Goal: Information Seeking & Learning: Learn about a topic

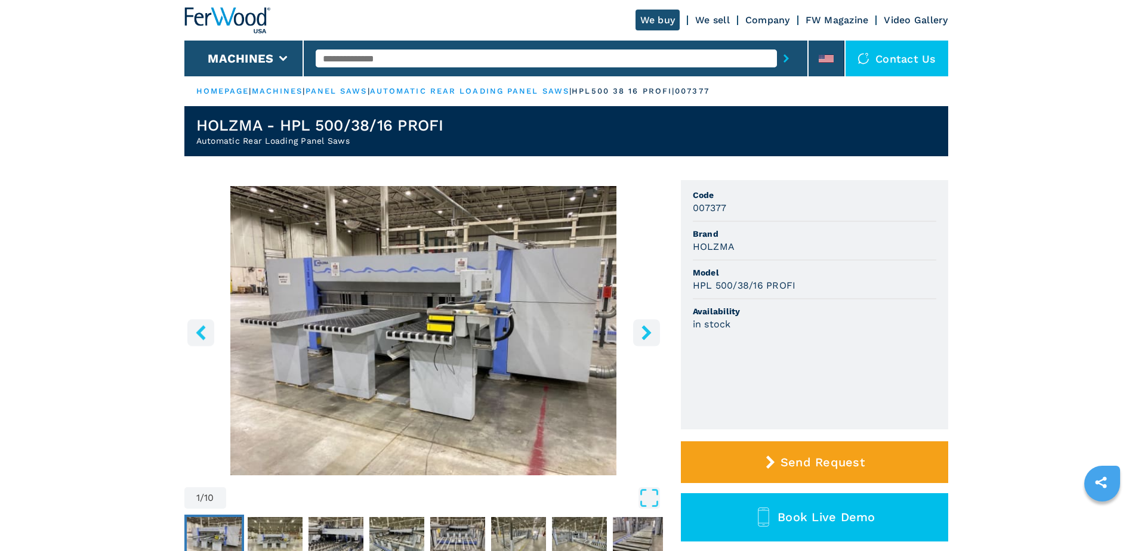
click at [649, 332] on icon "right-button" at bounding box center [647, 332] width 10 height 15
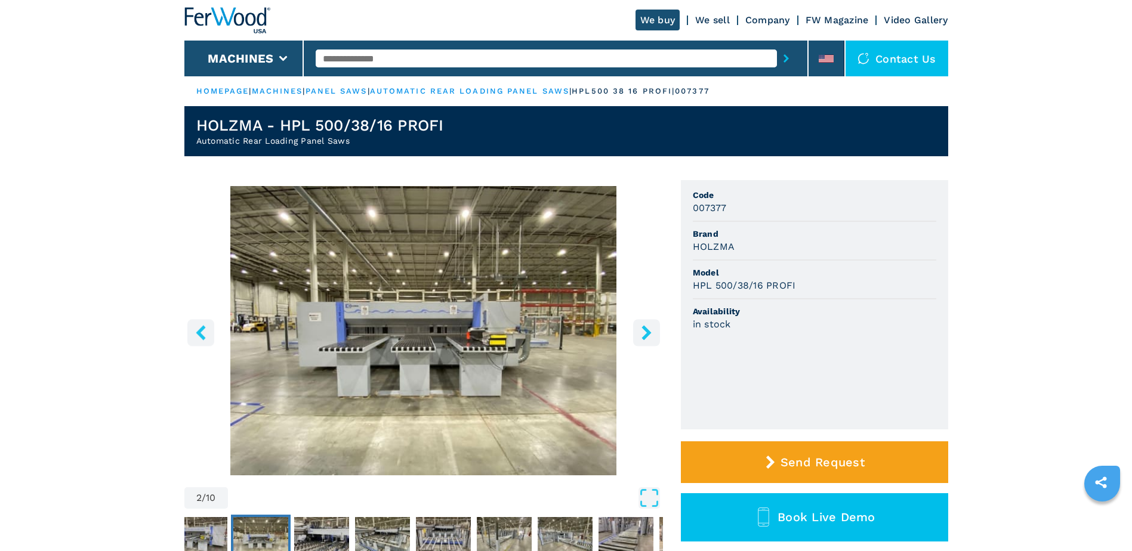
click at [649, 332] on icon "right-button" at bounding box center [647, 332] width 10 height 15
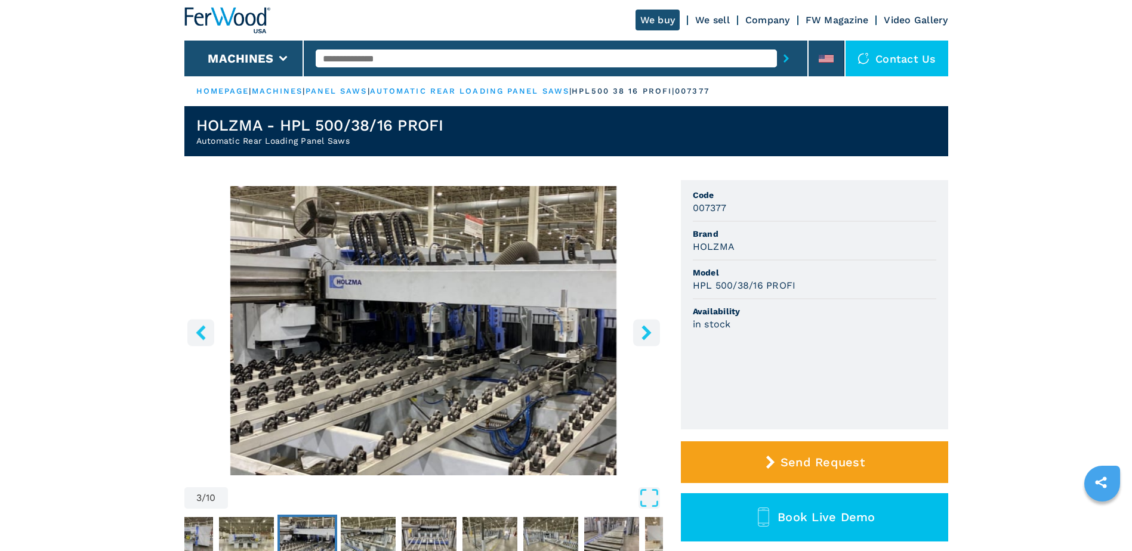
click at [649, 332] on icon "right-button" at bounding box center [647, 332] width 10 height 15
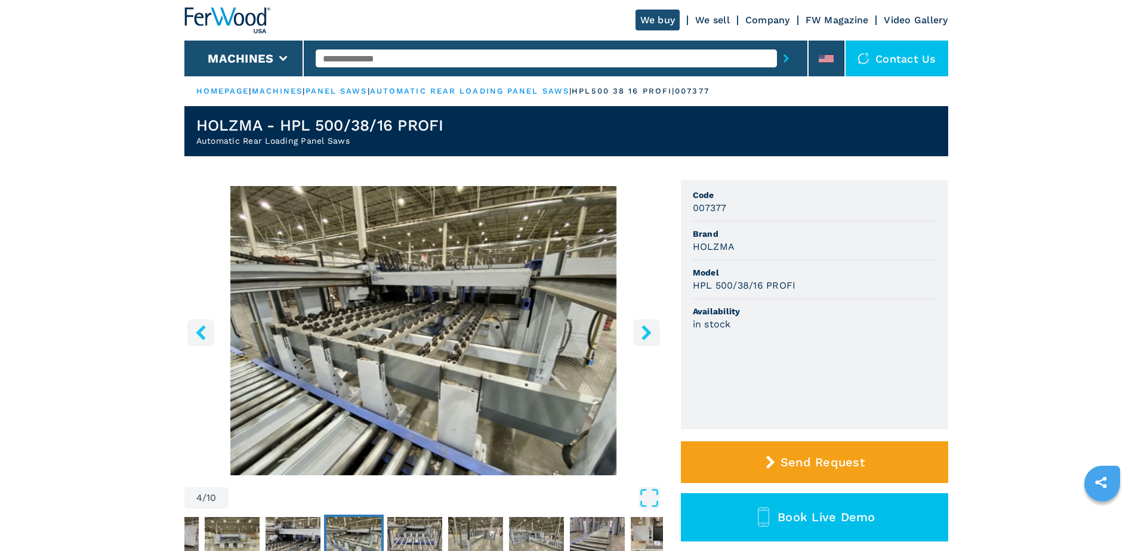
click at [649, 332] on icon "right-button" at bounding box center [647, 332] width 10 height 15
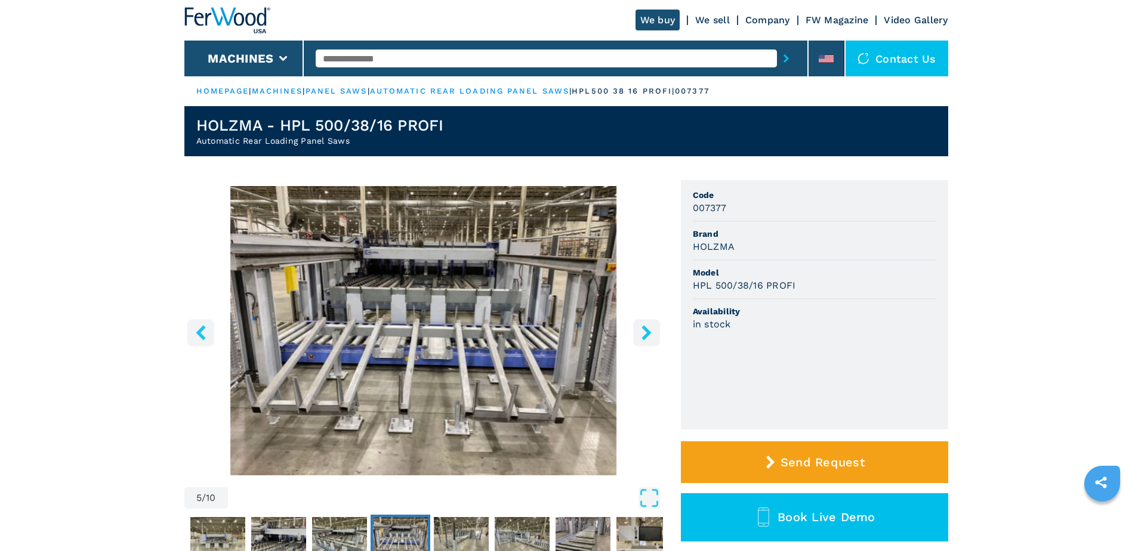
click at [649, 332] on icon "right-button" at bounding box center [647, 332] width 10 height 15
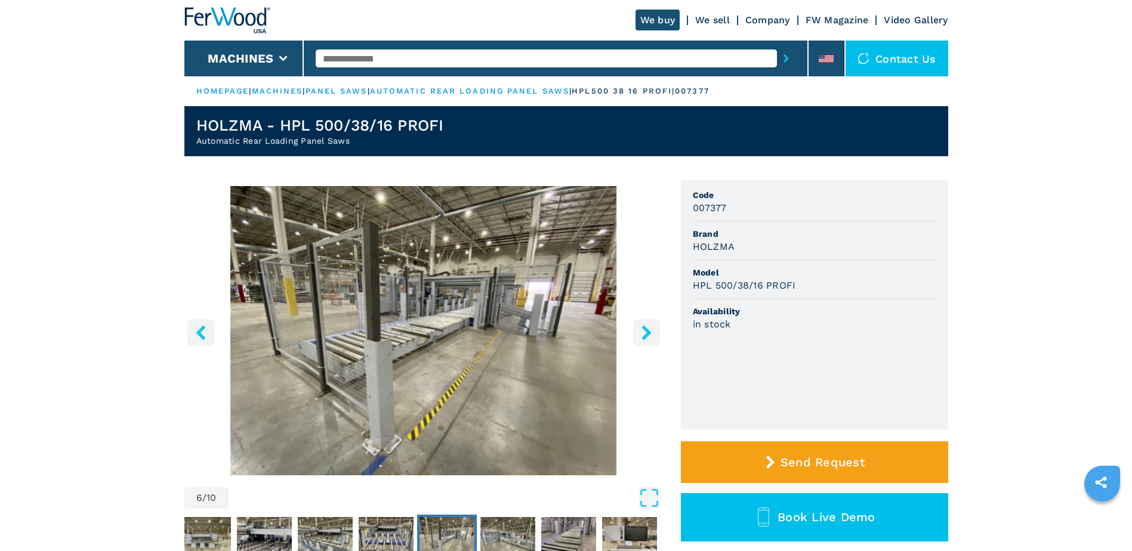
click at [649, 332] on icon "right-button" at bounding box center [647, 332] width 10 height 15
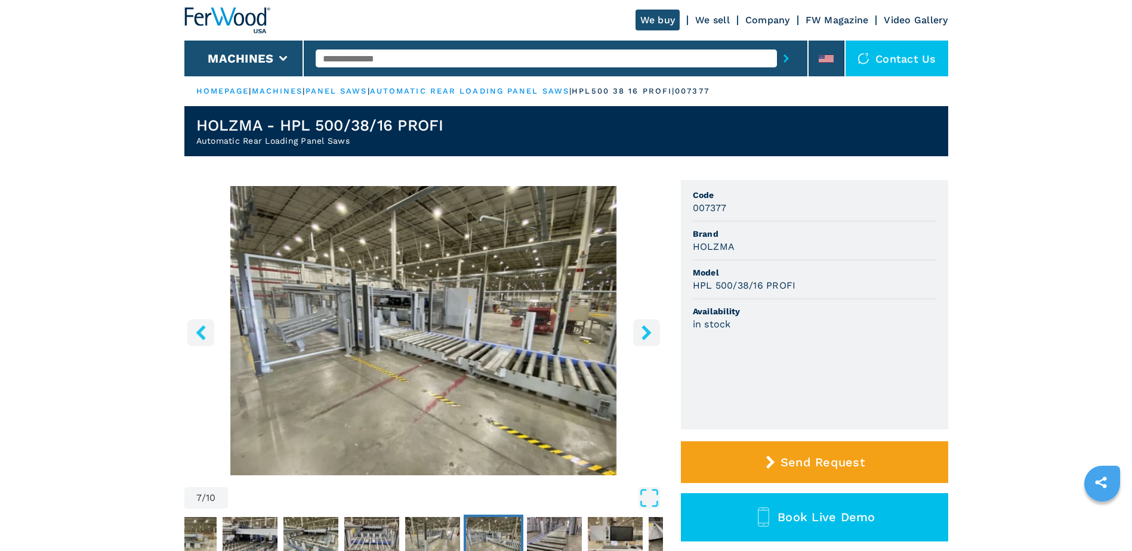
click at [649, 332] on icon "right-button" at bounding box center [647, 332] width 10 height 15
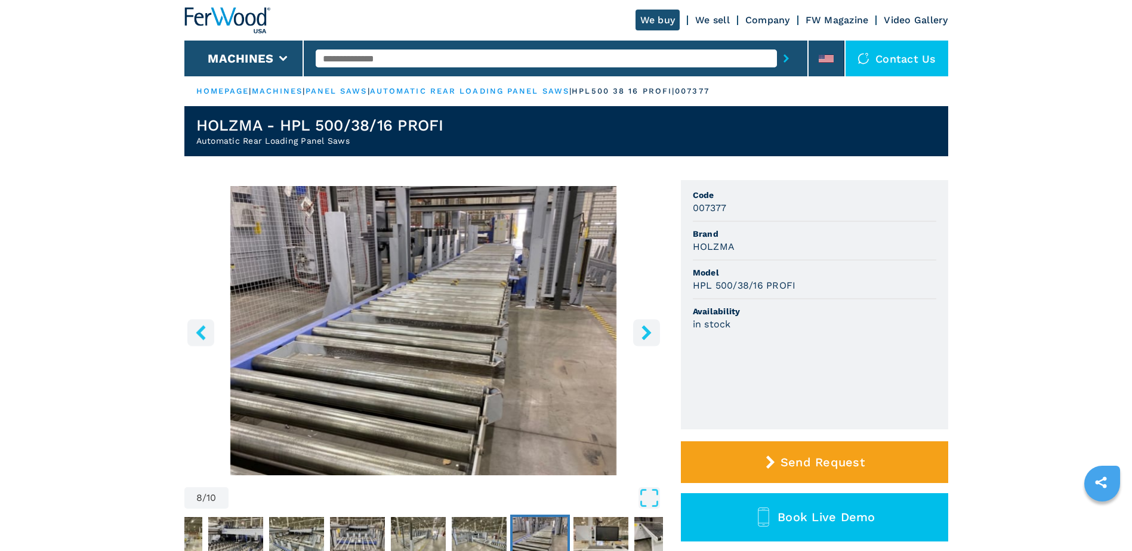
click at [649, 332] on icon "right-button" at bounding box center [647, 332] width 10 height 15
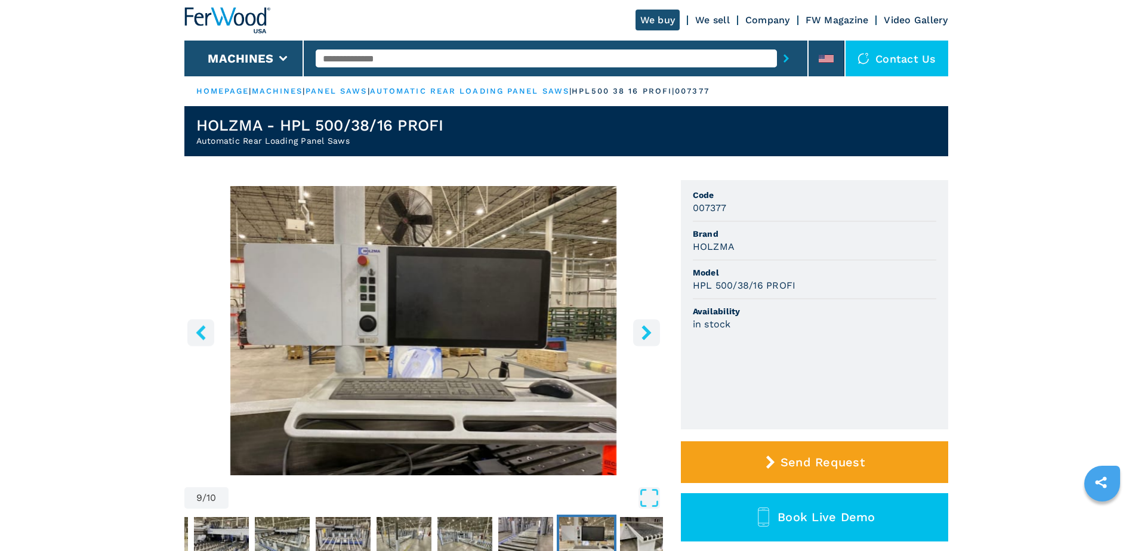
click at [649, 332] on icon "right-button" at bounding box center [647, 332] width 10 height 15
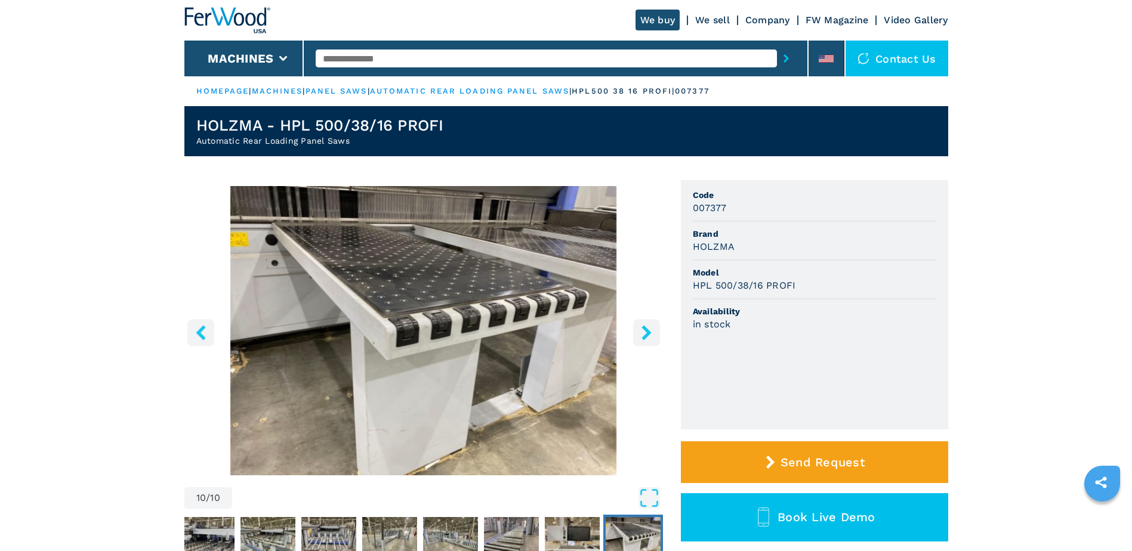
click at [649, 332] on icon "right-button" at bounding box center [647, 332] width 10 height 15
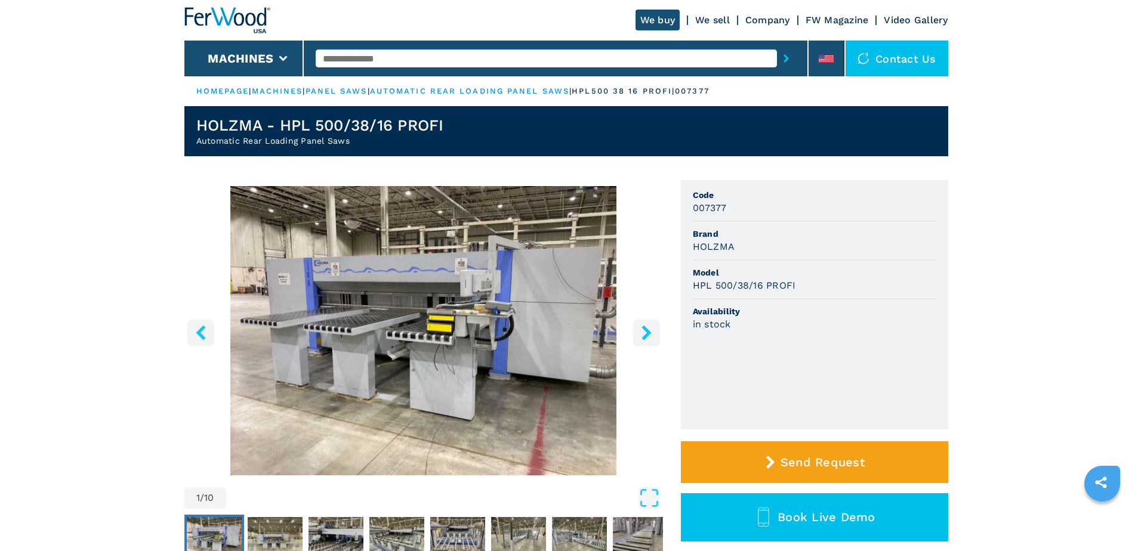
click at [651, 333] on icon "right-button" at bounding box center [646, 332] width 15 height 15
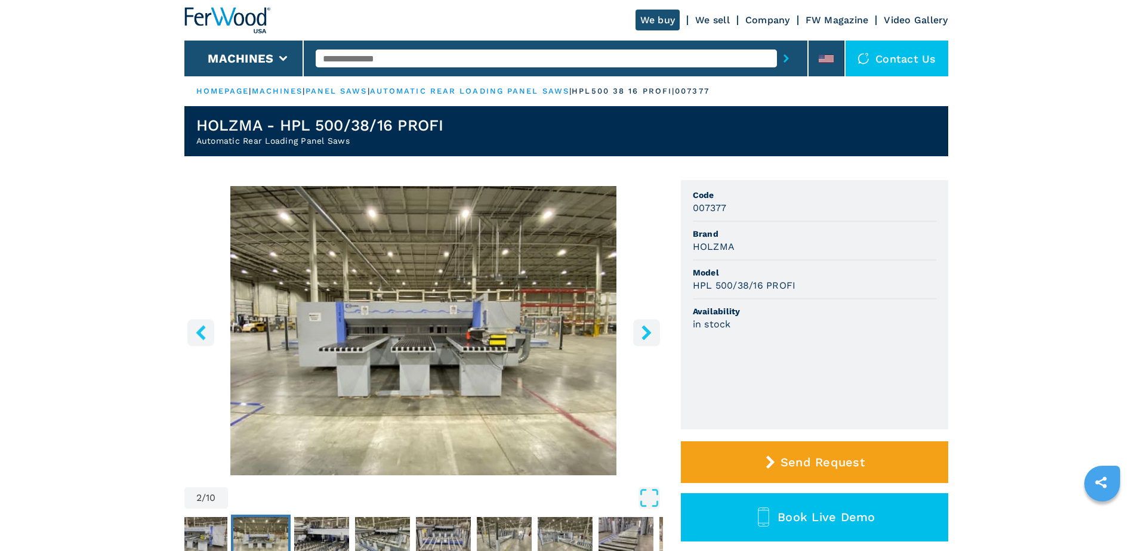
click at [651, 333] on icon "right-button" at bounding box center [646, 332] width 15 height 15
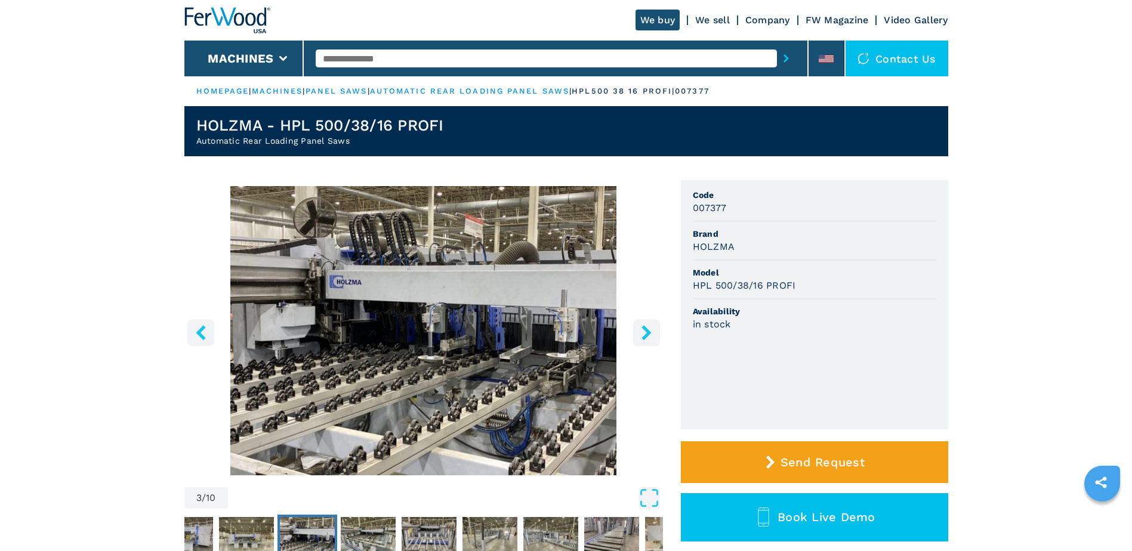
click at [651, 333] on icon "right-button" at bounding box center [646, 332] width 15 height 15
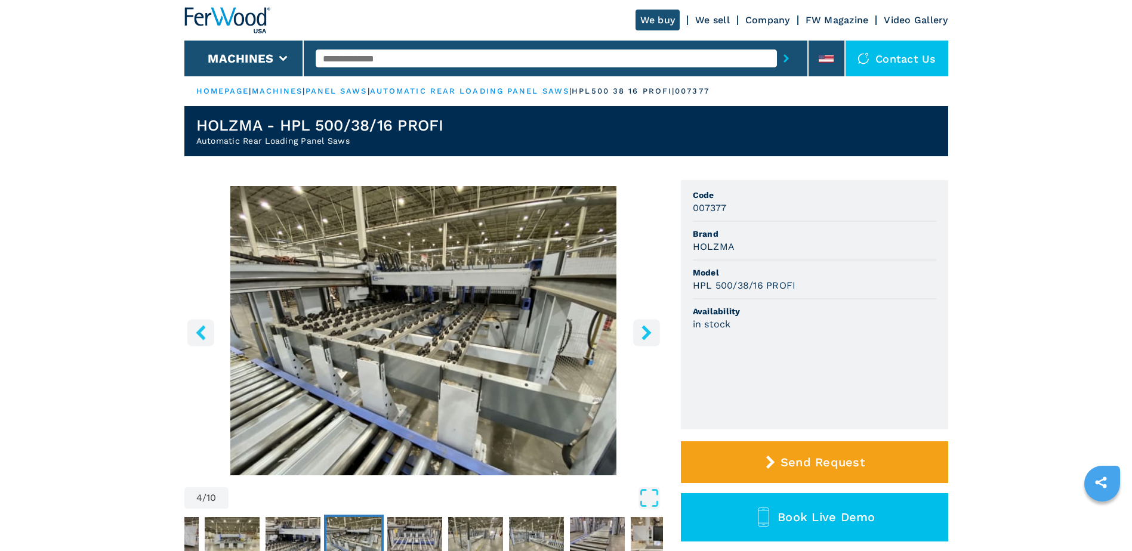
click at [651, 333] on icon "right-button" at bounding box center [646, 332] width 15 height 15
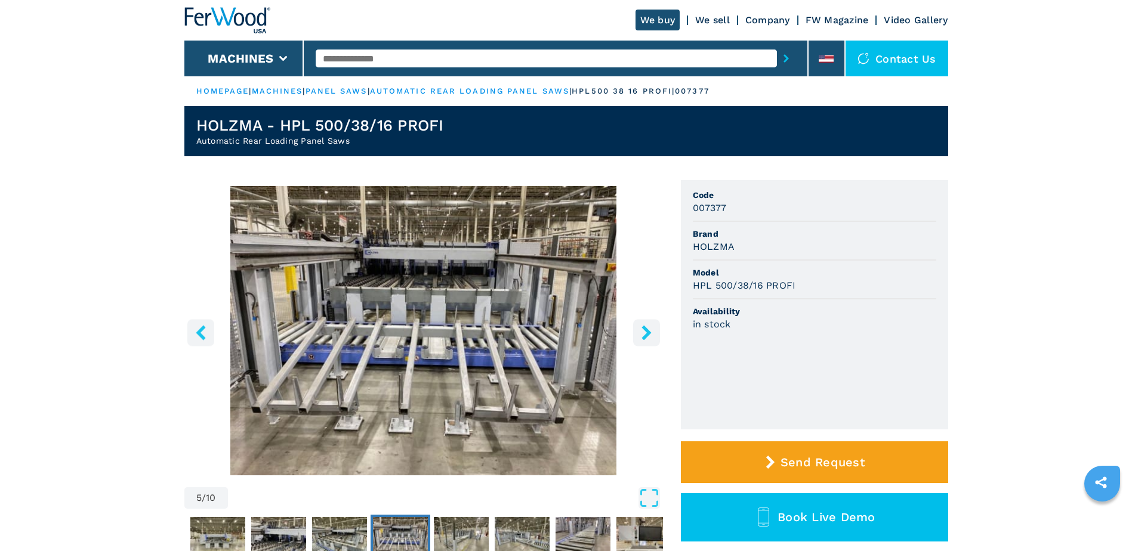
click at [651, 333] on icon "right-button" at bounding box center [646, 332] width 15 height 15
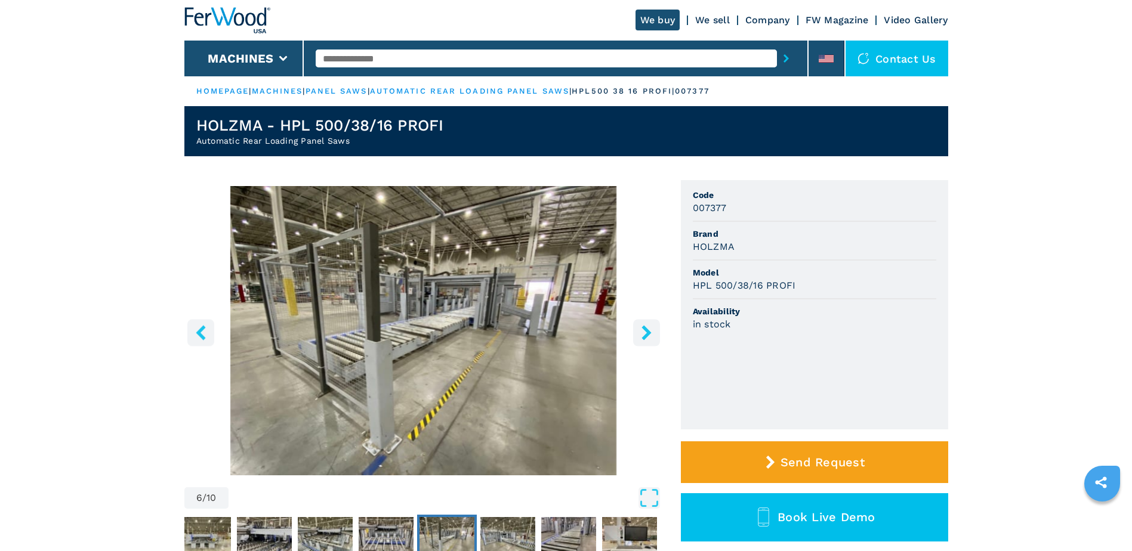
click at [648, 333] on icon "right-button" at bounding box center [647, 332] width 10 height 15
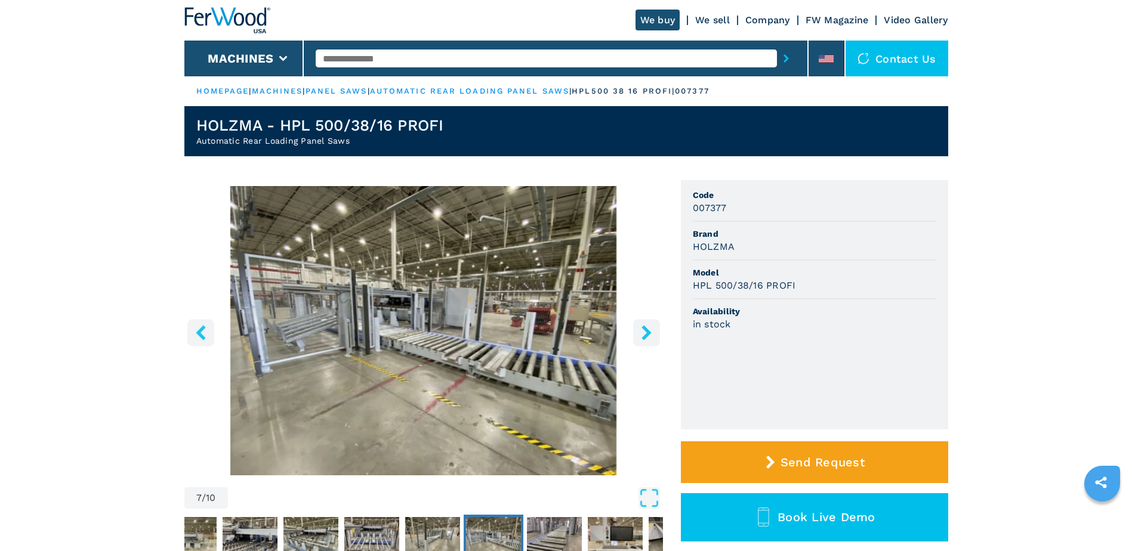
click at [648, 333] on icon "right-button" at bounding box center [647, 332] width 10 height 15
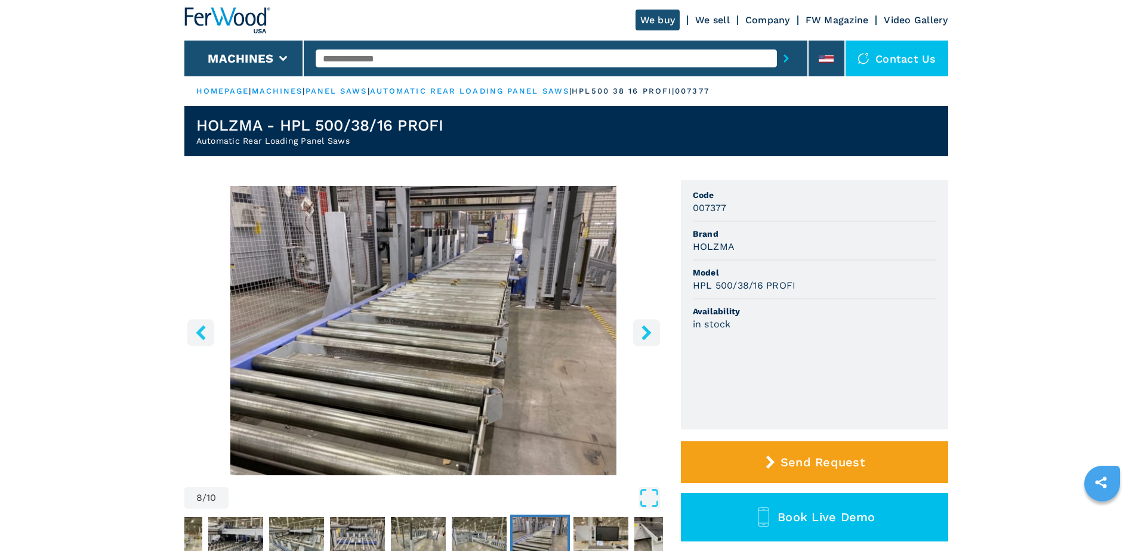
click at [654, 334] on button "right-button" at bounding box center [646, 332] width 27 height 27
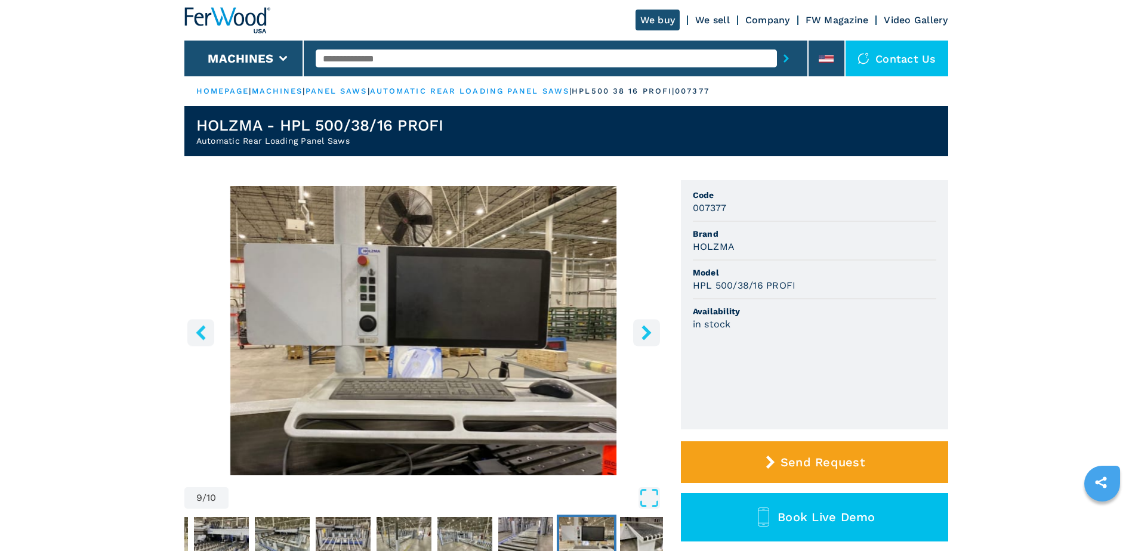
click at [652, 331] on icon "right-button" at bounding box center [646, 332] width 15 height 15
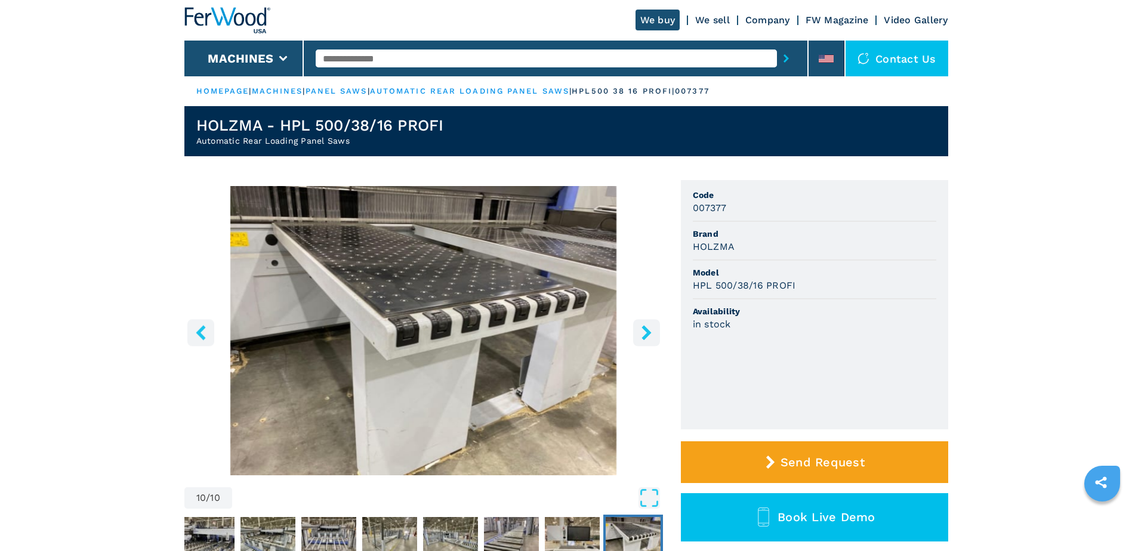
click at [646, 335] on icon "right-button" at bounding box center [647, 332] width 10 height 15
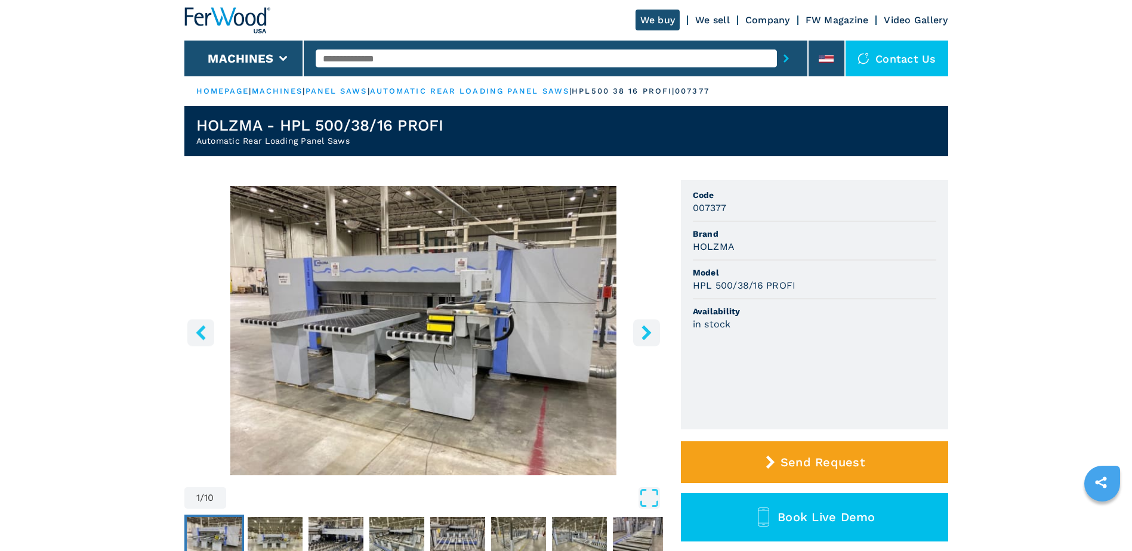
click at [645, 334] on icon "right-button" at bounding box center [646, 332] width 15 height 15
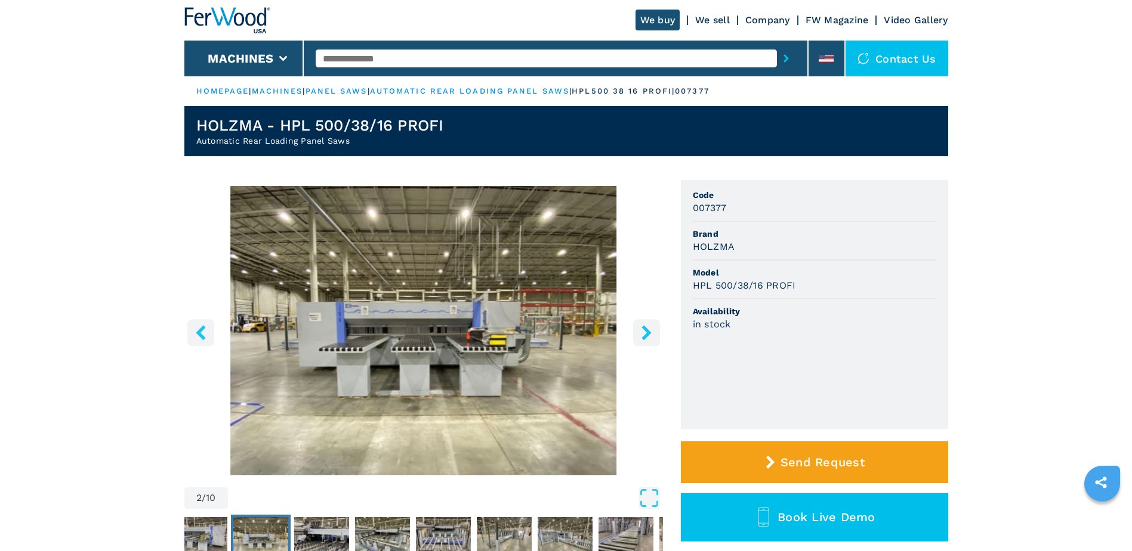
click at [645, 334] on icon "right-button" at bounding box center [646, 332] width 15 height 15
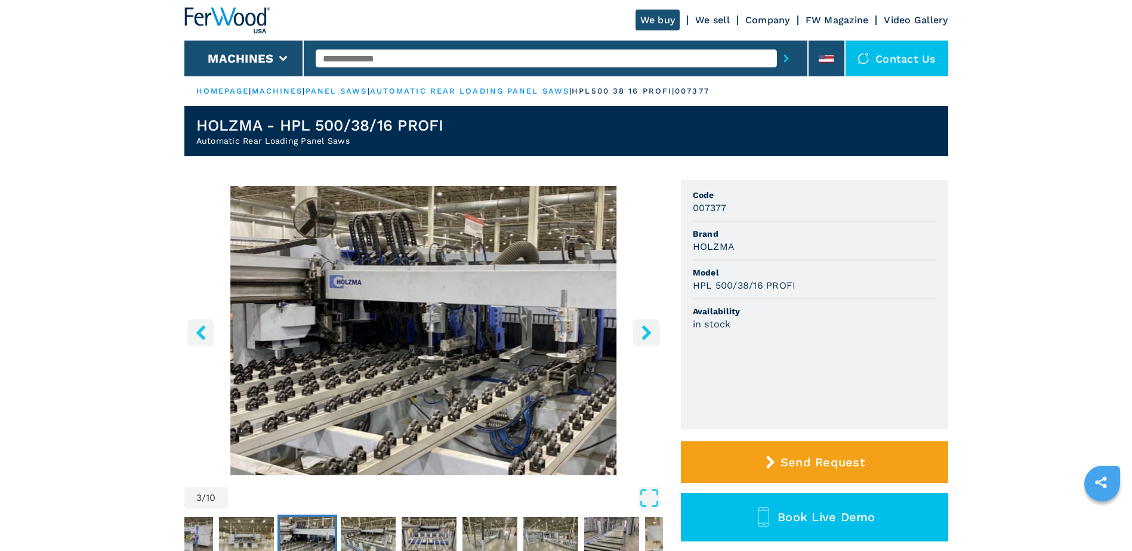
click at [645, 334] on icon "right-button" at bounding box center [646, 332] width 15 height 15
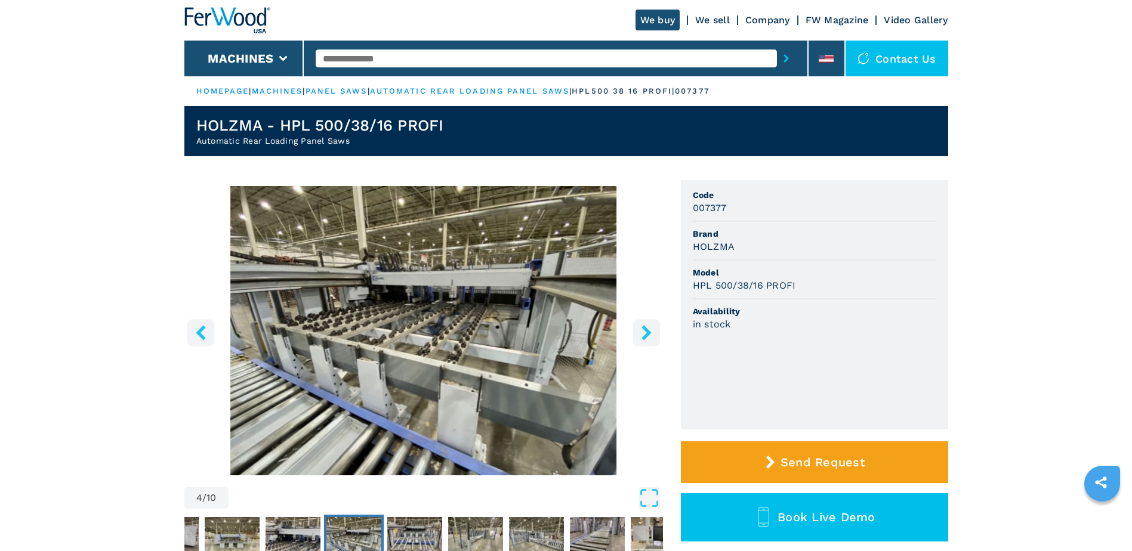
click at [645, 334] on icon "right-button" at bounding box center [646, 332] width 15 height 15
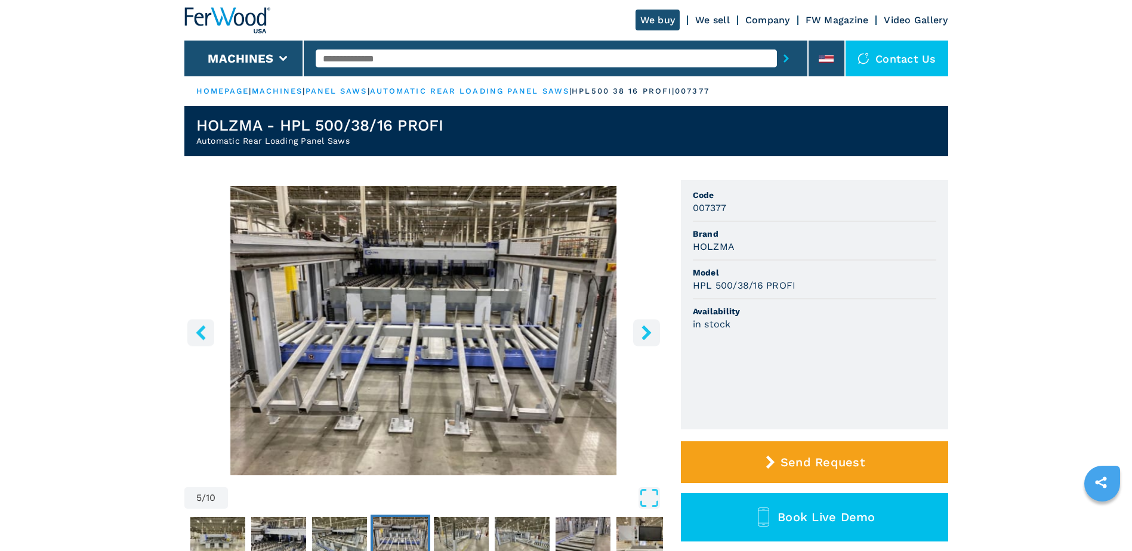
click at [645, 334] on icon "right-button" at bounding box center [646, 332] width 15 height 15
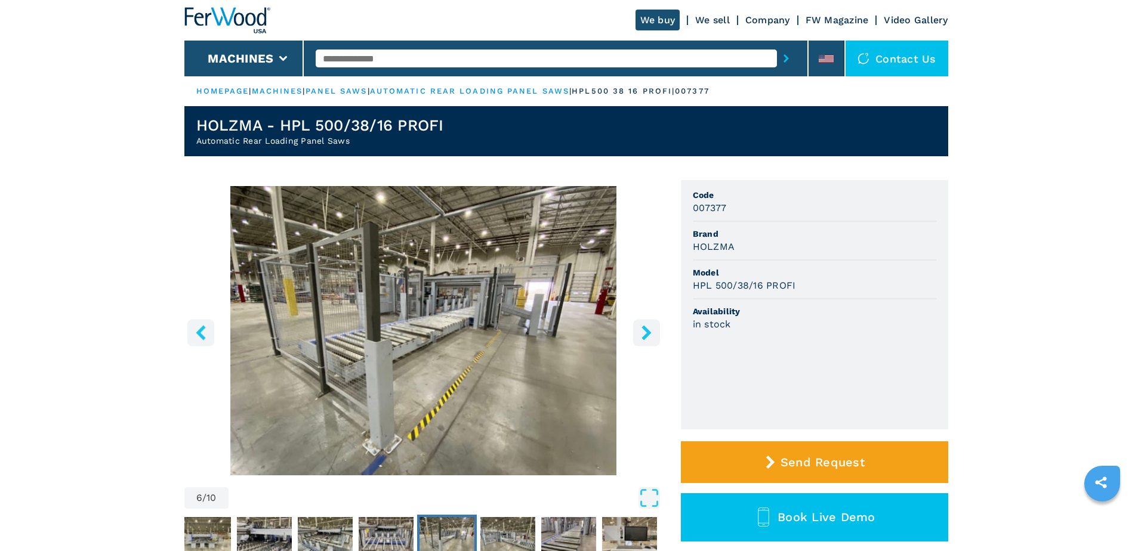
click at [649, 330] on icon "right-button" at bounding box center [646, 332] width 15 height 15
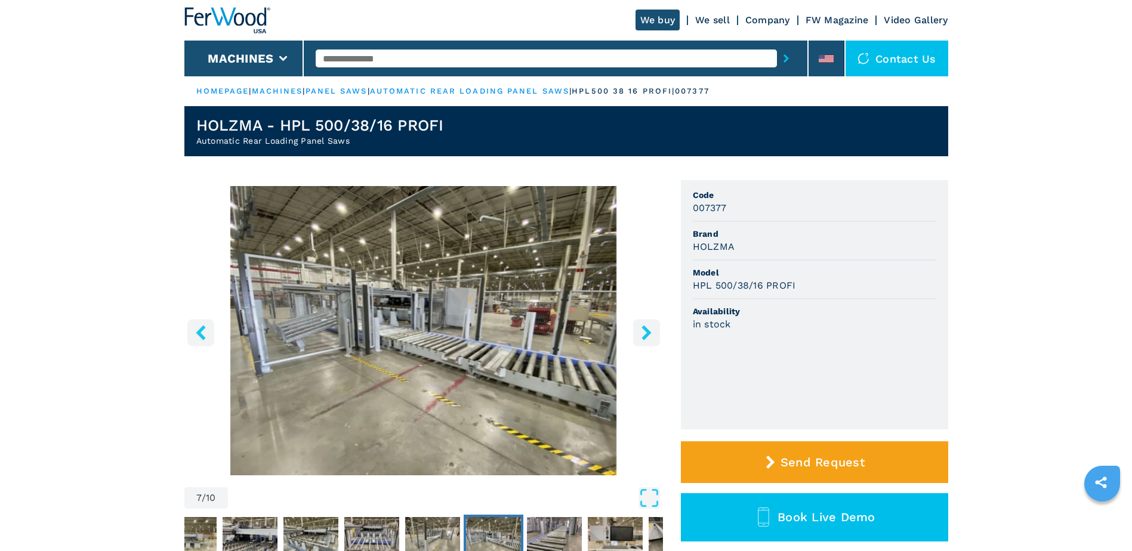
click at [649, 330] on icon "right-button" at bounding box center [646, 332] width 15 height 15
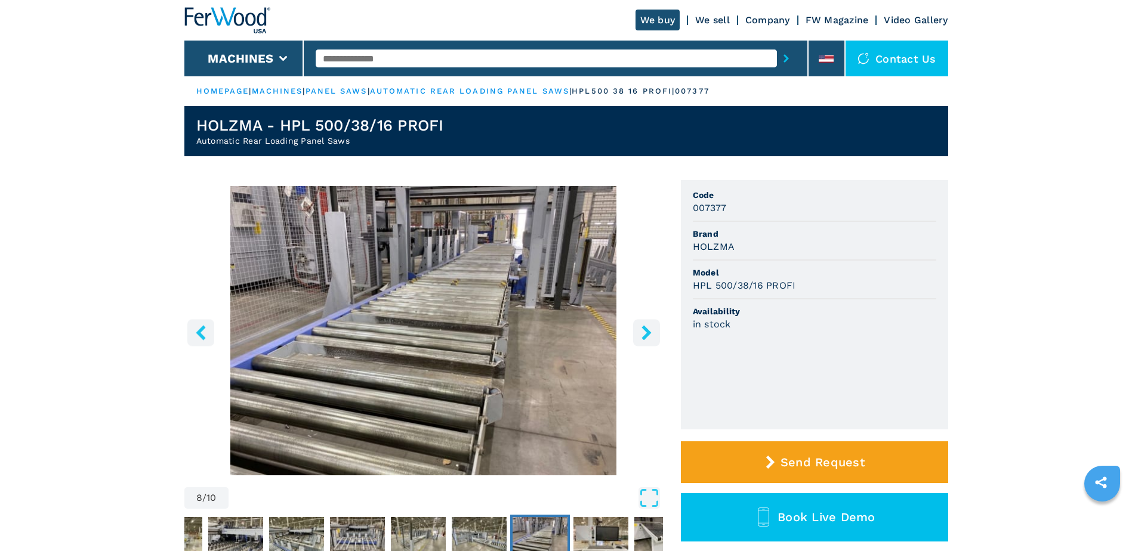
click at [649, 330] on icon "right-button" at bounding box center [646, 332] width 15 height 15
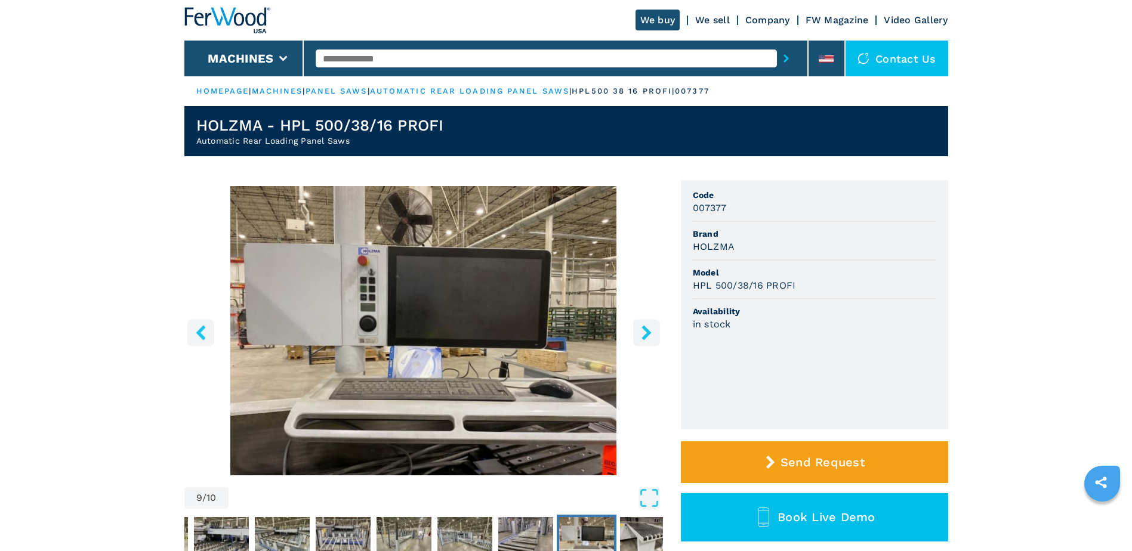
click at [649, 330] on icon "right-button" at bounding box center [646, 332] width 15 height 15
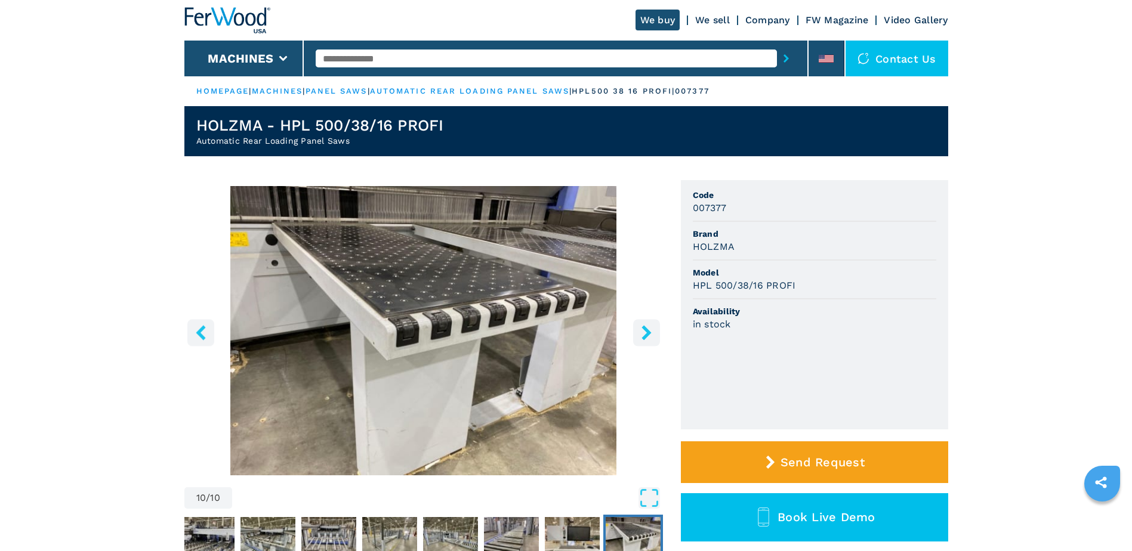
click at [649, 330] on icon "right-button" at bounding box center [646, 332] width 15 height 15
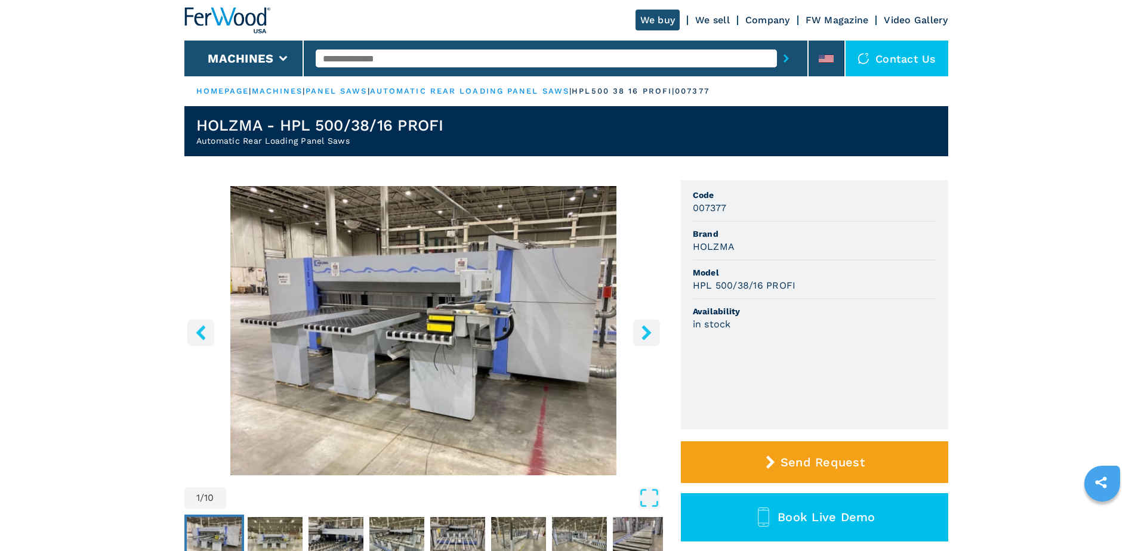
click at [648, 333] on icon "right-button" at bounding box center [647, 332] width 10 height 15
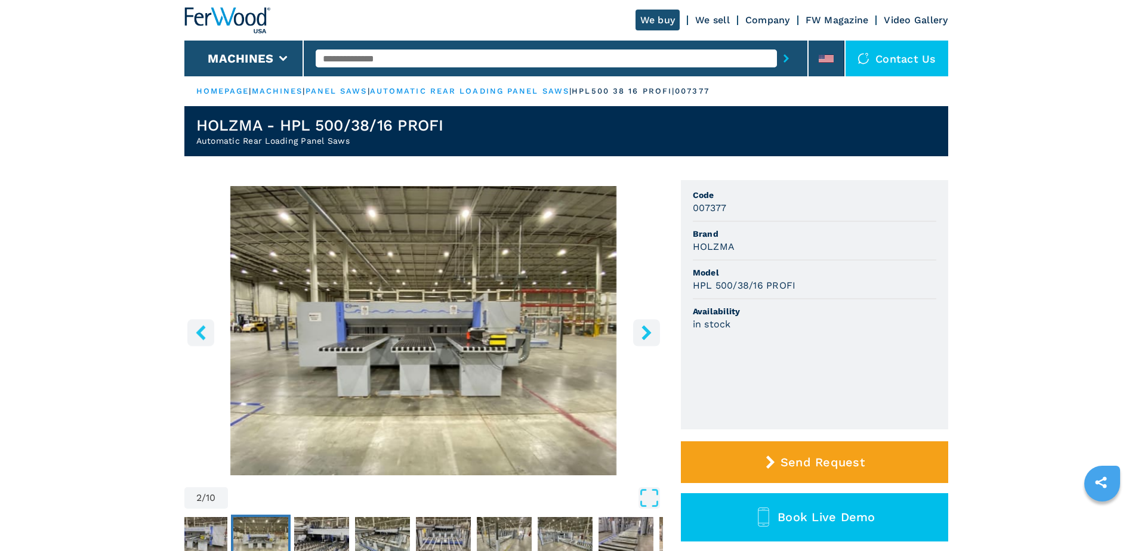
click at [648, 333] on icon "right-button" at bounding box center [647, 332] width 10 height 15
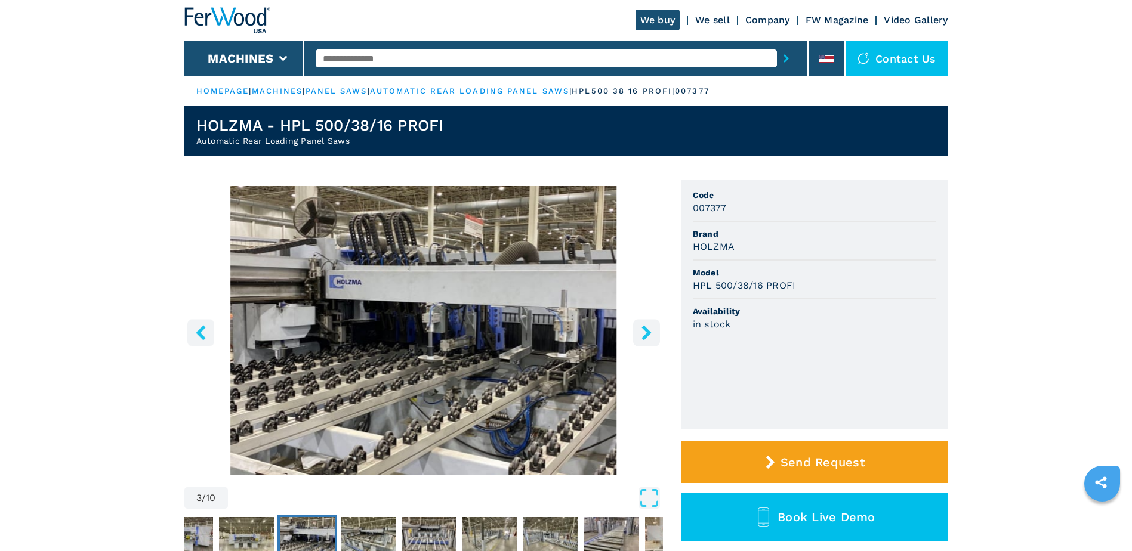
click at [648, 333] on icon "right-button" at bounding box center [647, 332] width 10 height 15
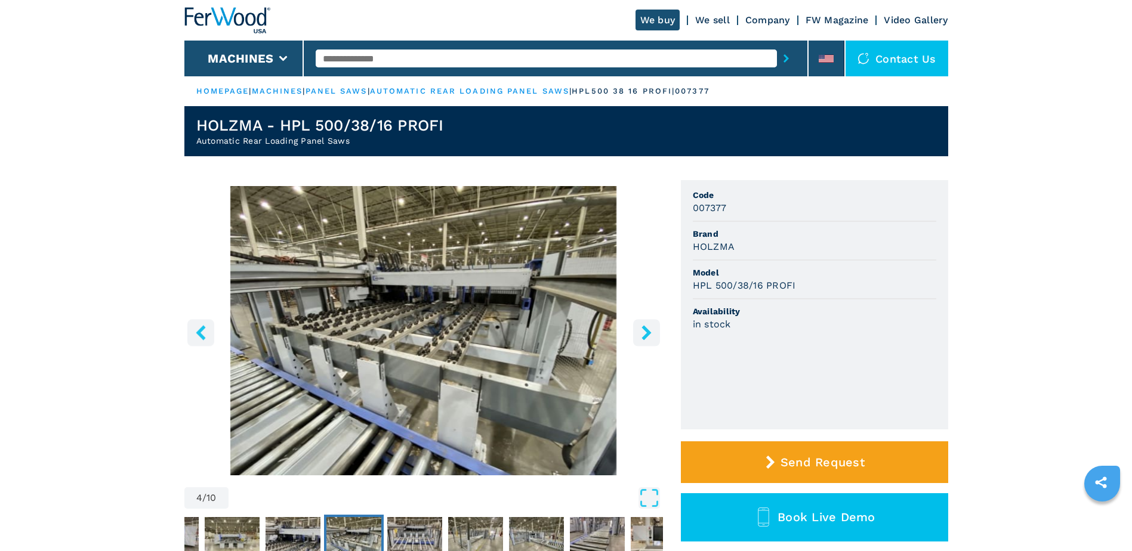
click at [648, 333] on icon "right-button" at bounding box center [647, 332] width 10 height 15
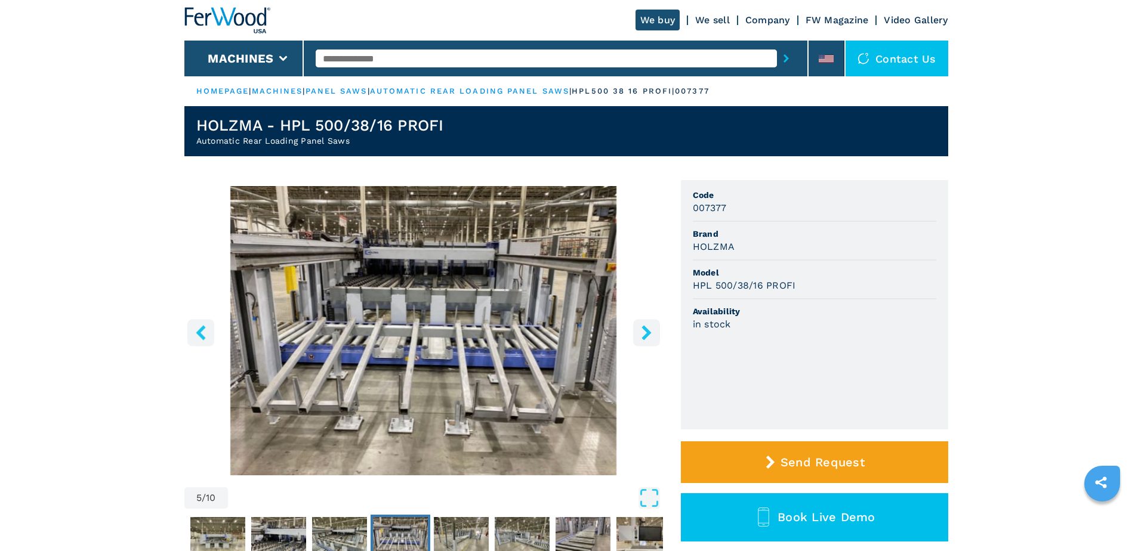
click at [648, 333] on icon "right-button" at bounding box center [647, 332] width 10 height 15
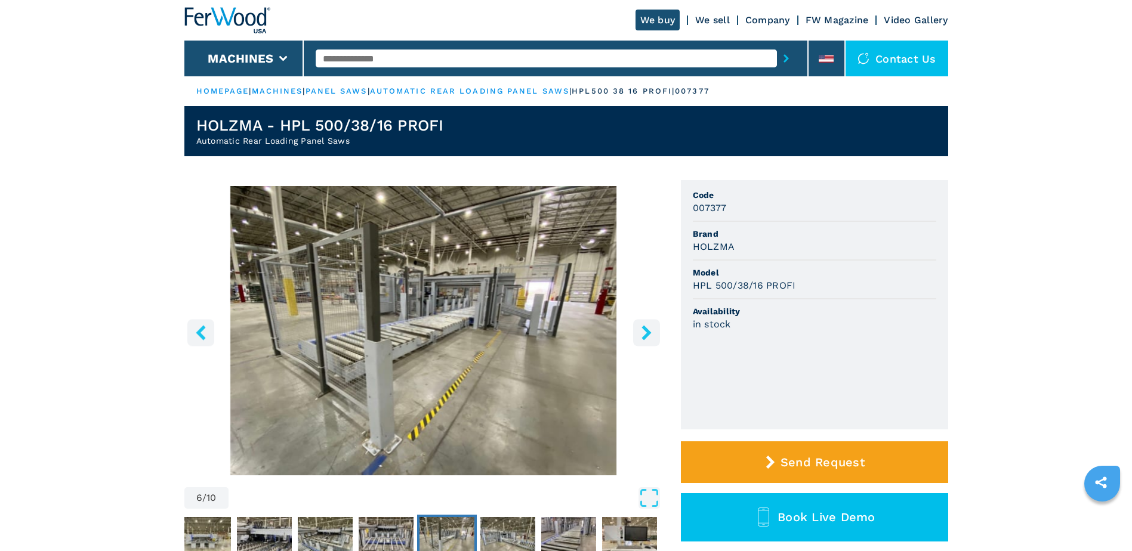
click at [648, 333] on icon "right-button" at bounding box center [647, 332] width 10 height 15
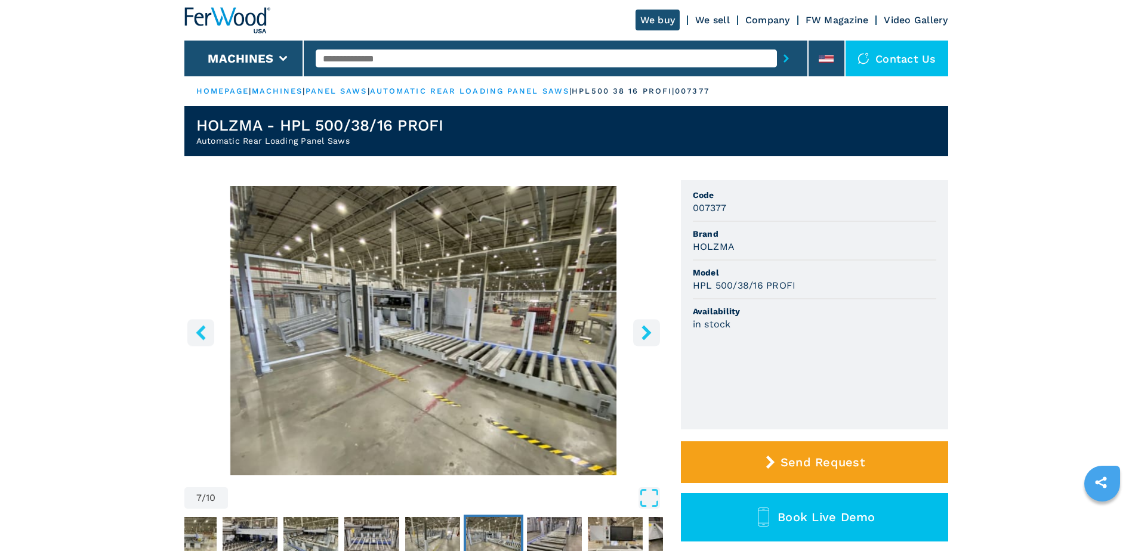
click at [212, 334] on button "left-button" at bounding box center [200, 332] width 27 height 27
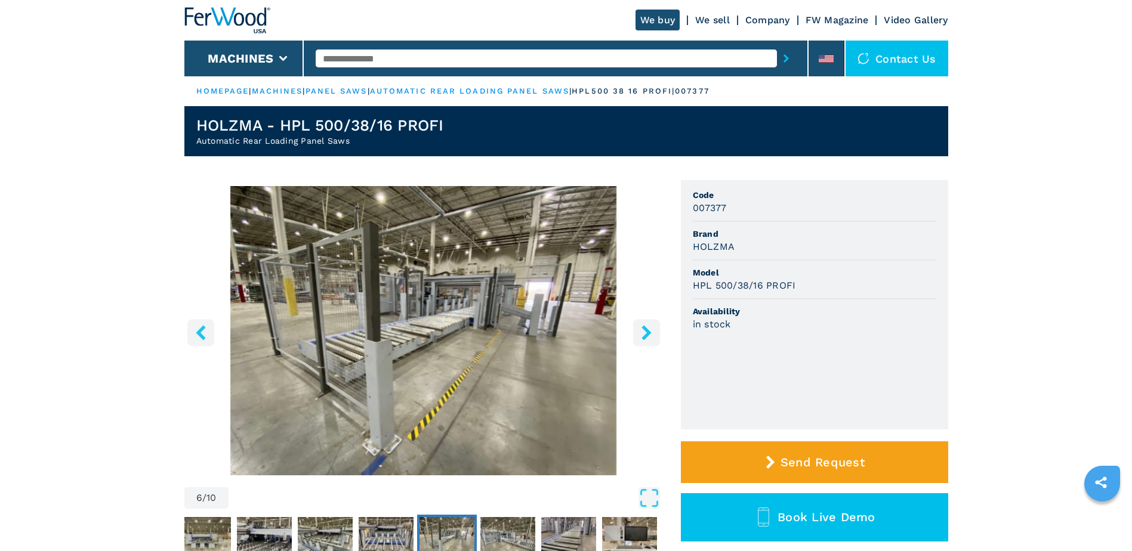
click at [200, 334] on icon "left-button" at bounding box center [201, 332] width 10 height 15
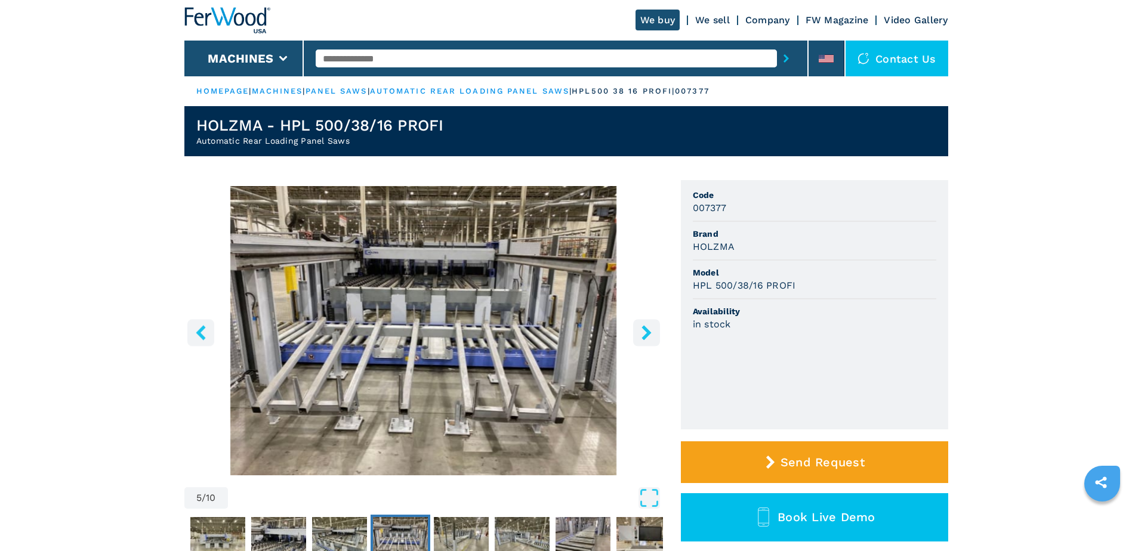
click at [200, 334] on icon "left-button" at bounding box center [201, 332] width 10 height 15
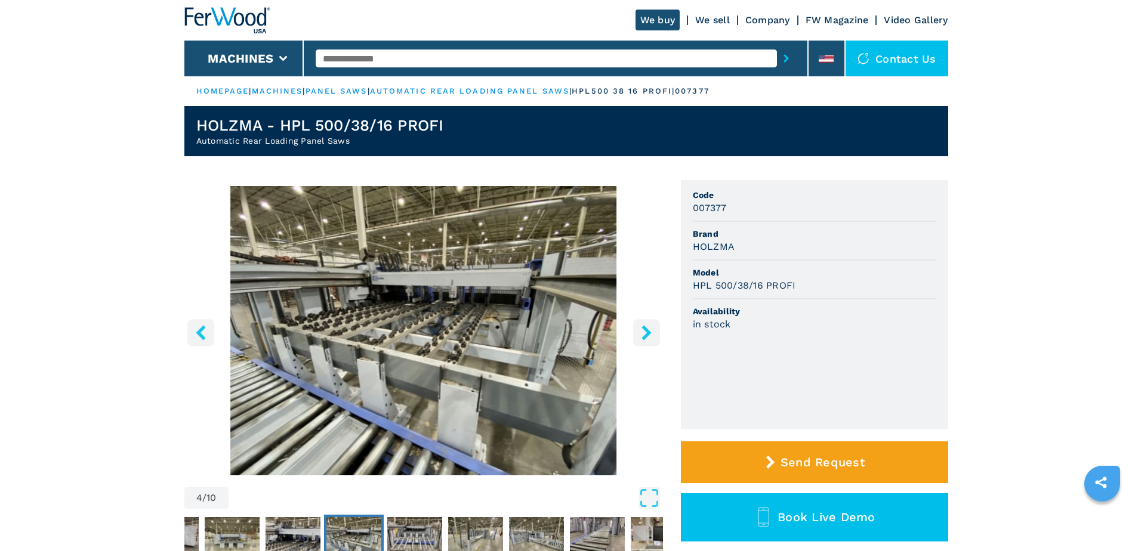
click at [200, 334] on icon "left-button" at bounding box center [201, 332] width 10 height 15
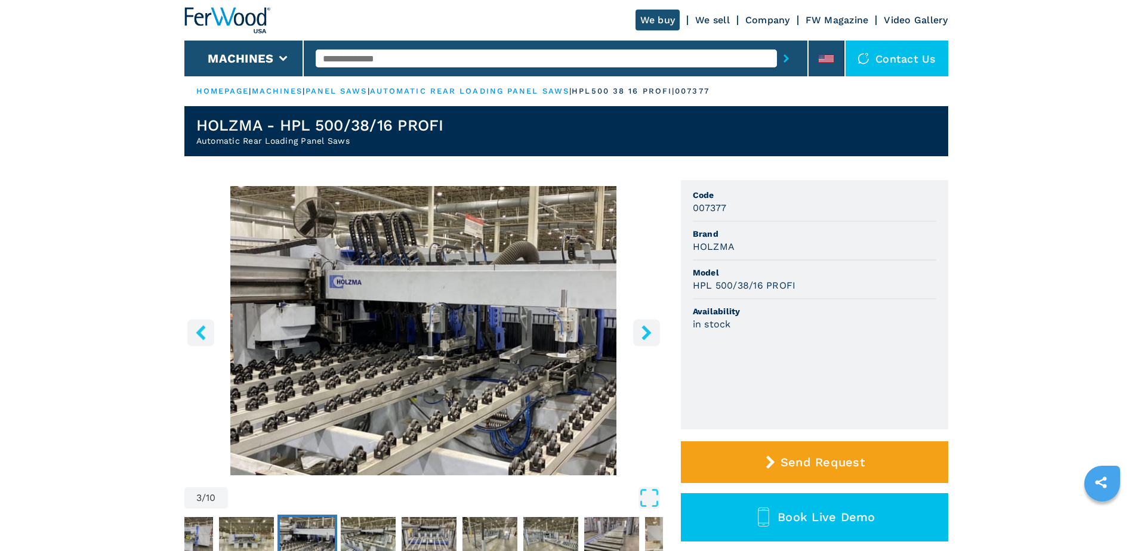
click at [636, 334] on button "right-button" at bounding box center [646, 332] width 27 height 27
